Goal: Information Seeking & Learning: Find specific fact

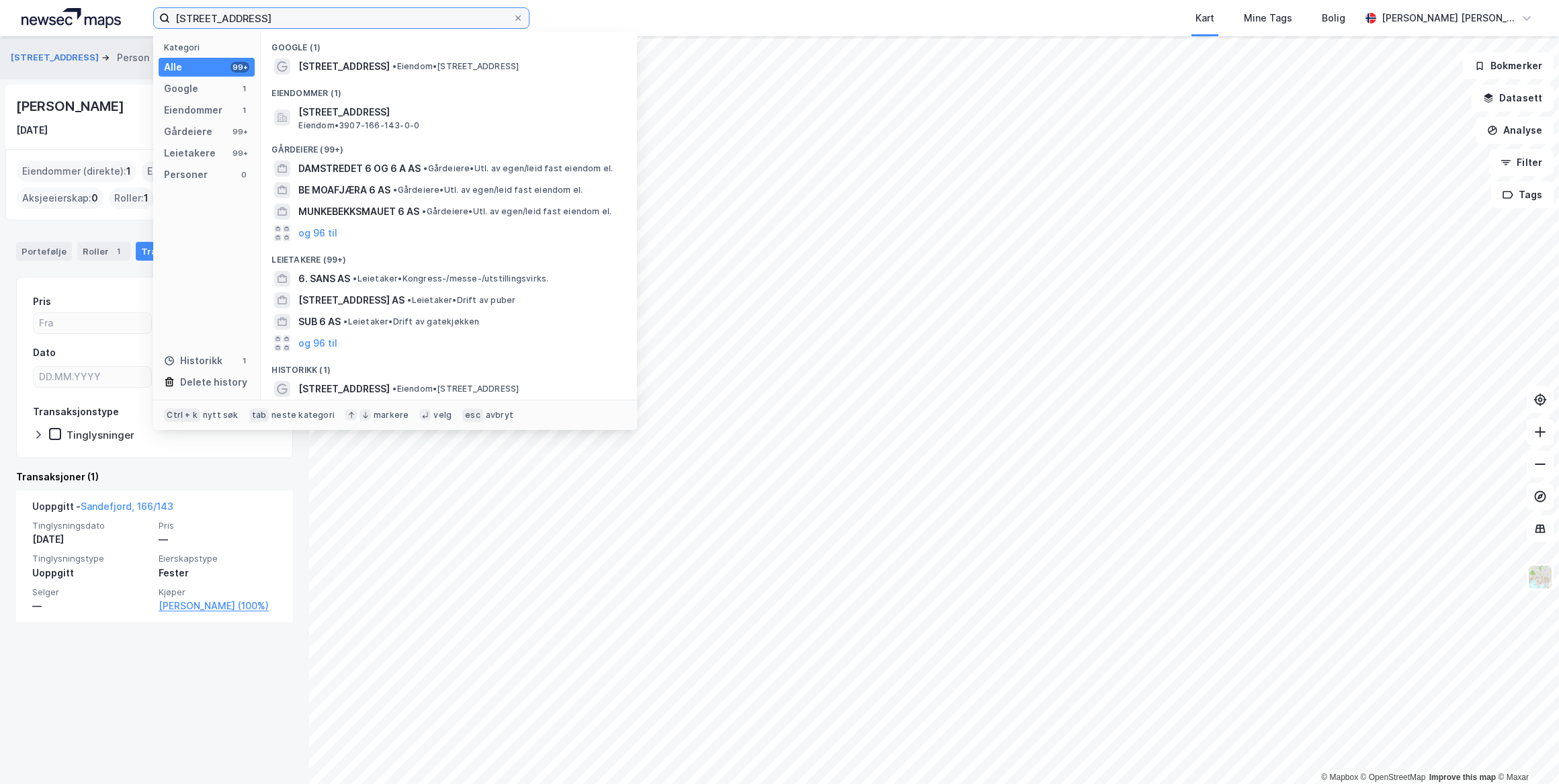
drag, startPoint x: 288, startPoint y: 16, endPoint x: 183, endPoint y: 14, distance: 105.0
click at [184, 14] on input "[STREET_ADDRESS]" at bounding box center [341, 18] width 342 height 20
type input "K"
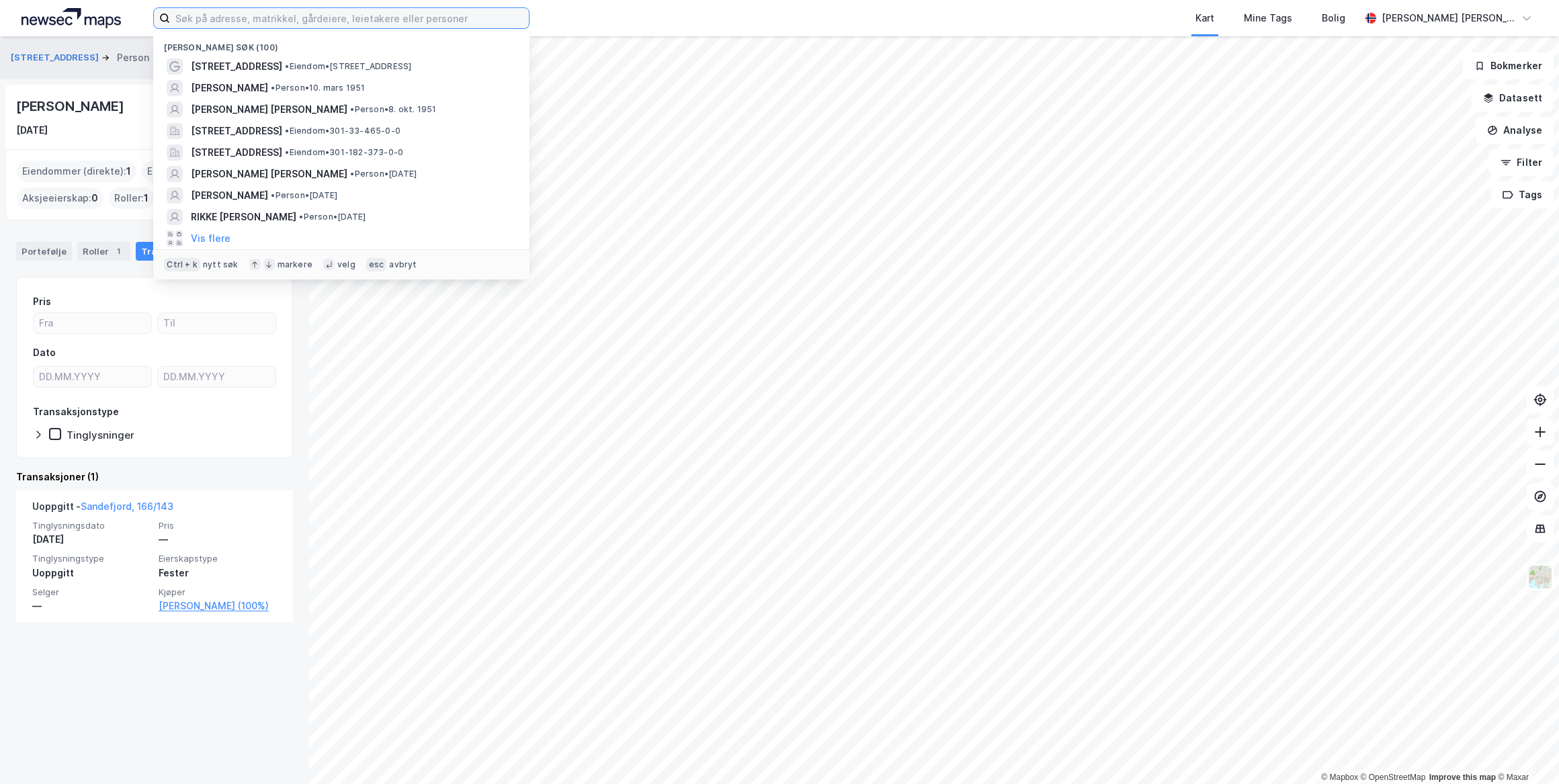
paste input "[PERSON_NAME] [PERSON_NAME]"
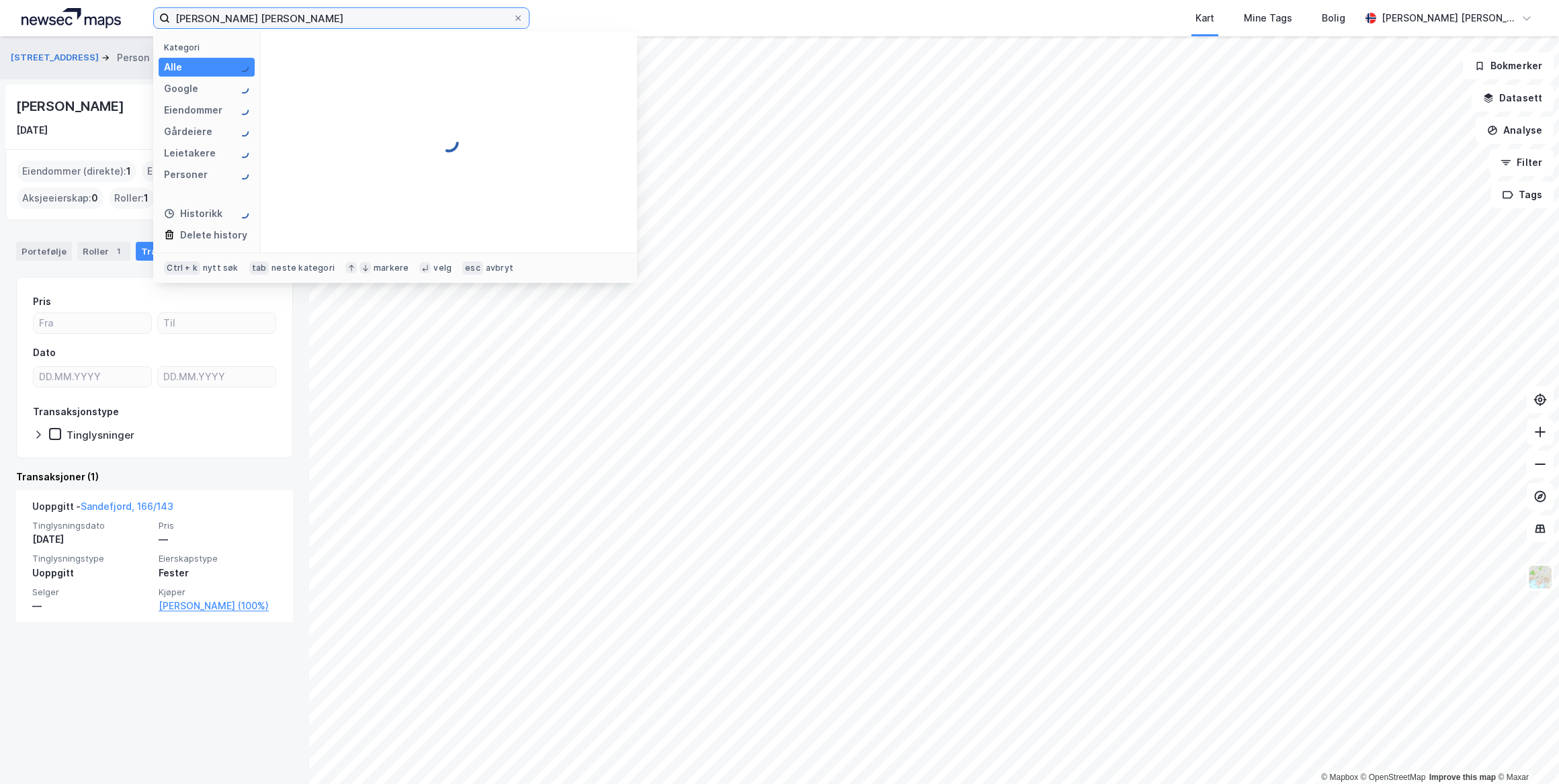
type input "[PERSON_NAME] [PERSON_NAME]"
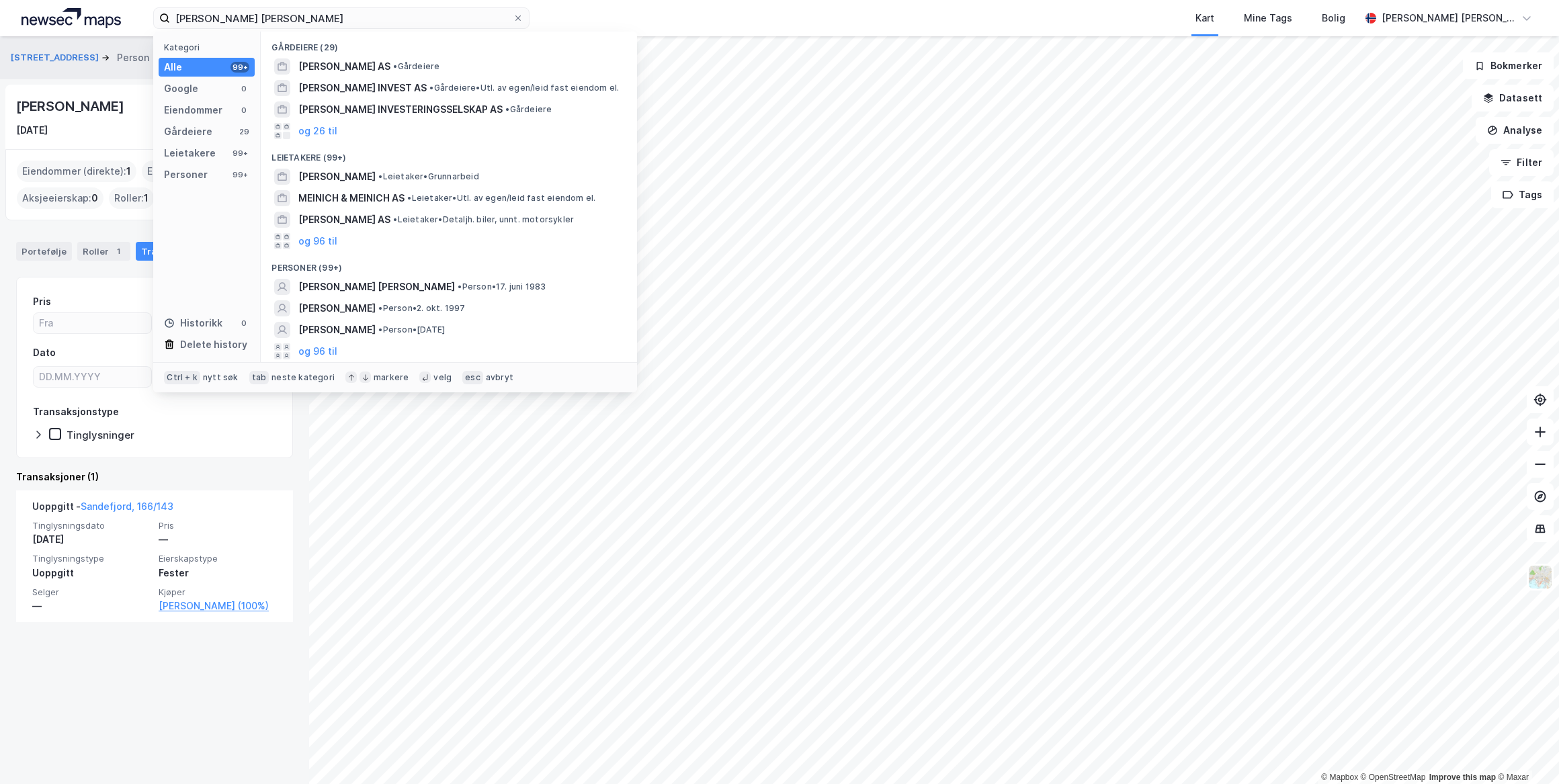
click at [388, 287] on span "[PERSON_NAME] [PERSON_NAME]" at bounding box center [377, 287] width 156 height 16
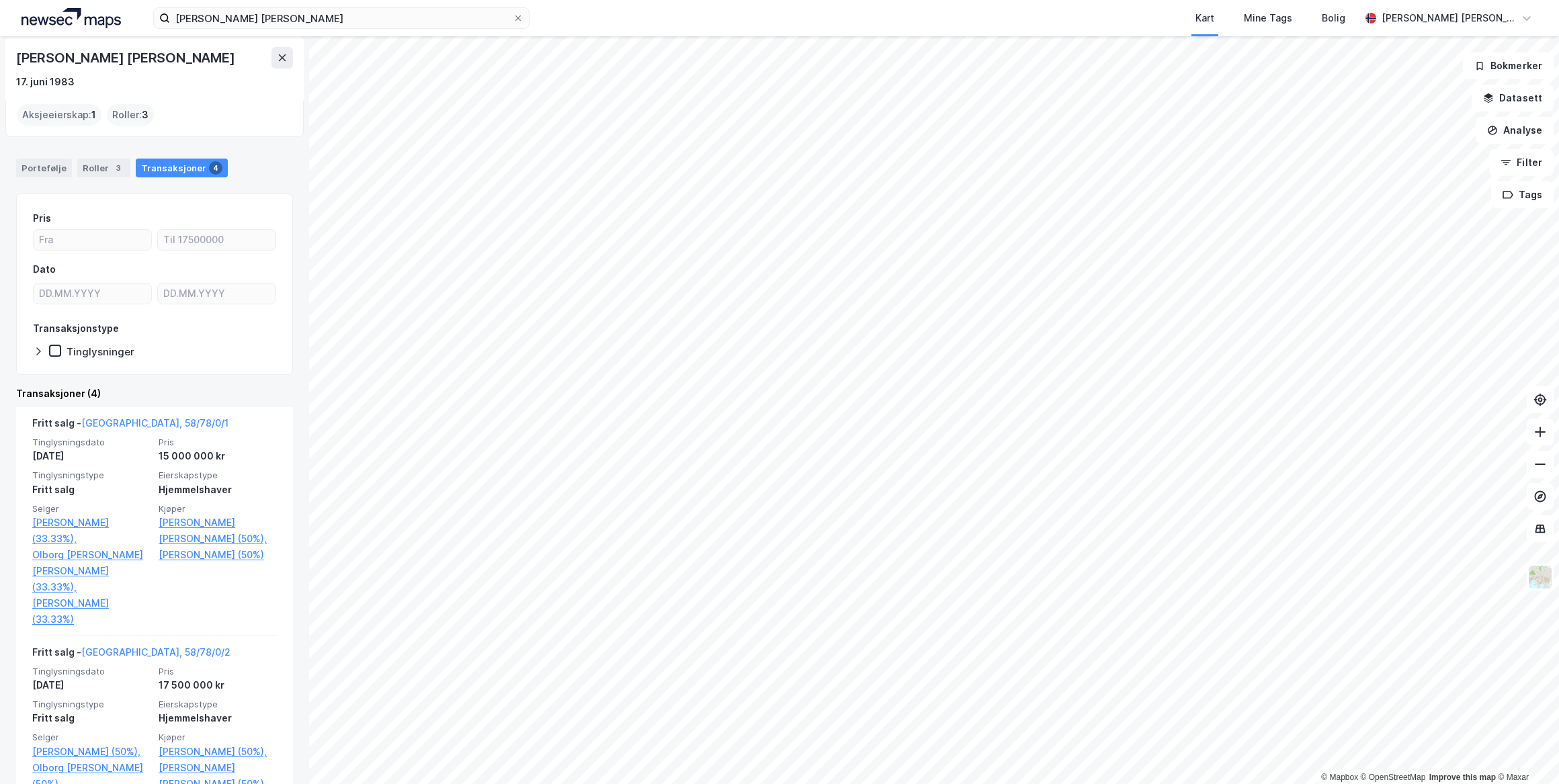
scroll to position [60, 0]
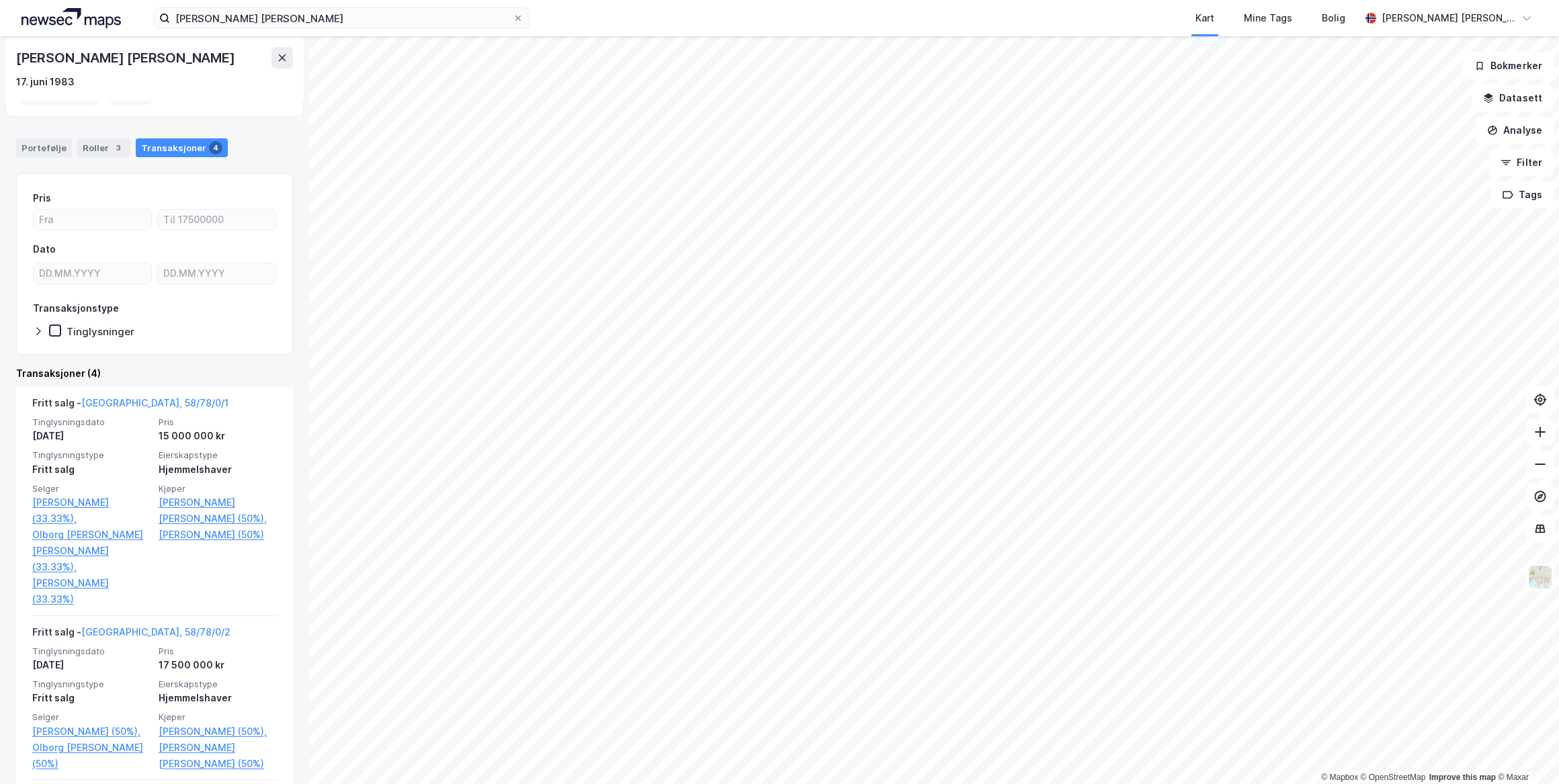
click at [125, 397] on link "[GEOGRAPHIC_DATA], 58/78/0/1" at bounding box center [155, 403] width 147 height 12
